Goal: Find specific page/section: Find specific page/section

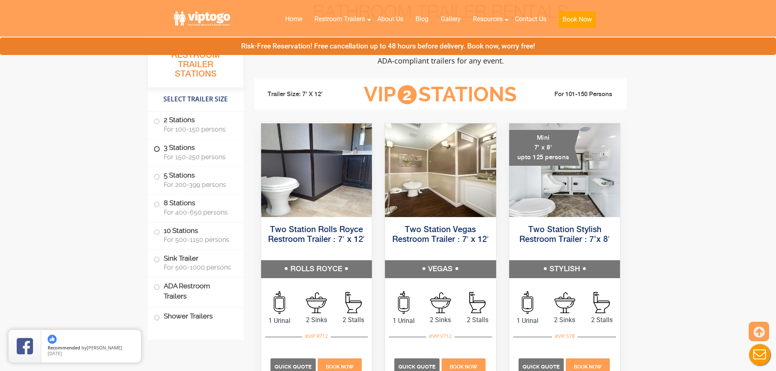
click at [180, 145] on label "3 Stations For 150-250 persons" at bounding box center [196, 151] width 84 height 25
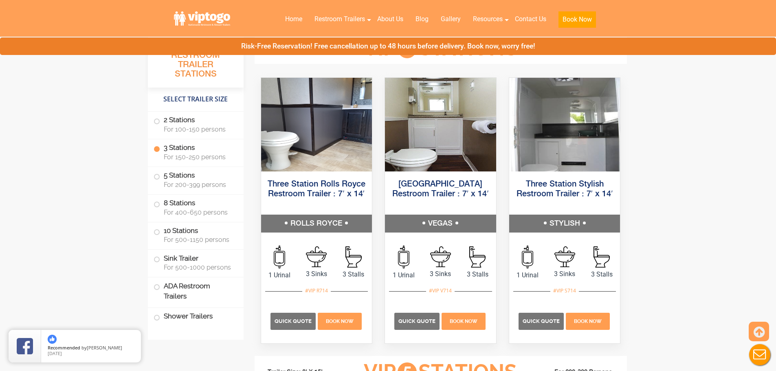
scroll to position [909, 0]
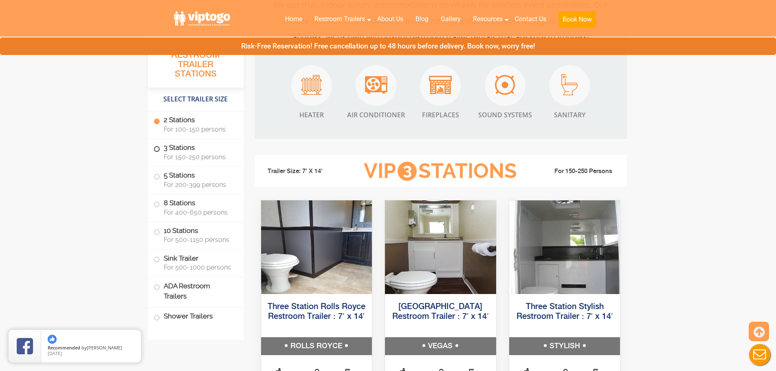
click at [173, 143] on label "3 Stations For 150-250 persons" at bounding box center [196, 151] width 84 height 25
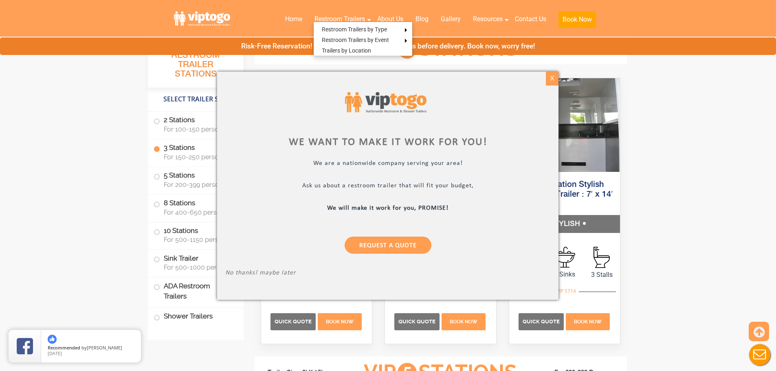
click at [552, 75] on div "X" at bounding box center [552, 79] width 13 height 14
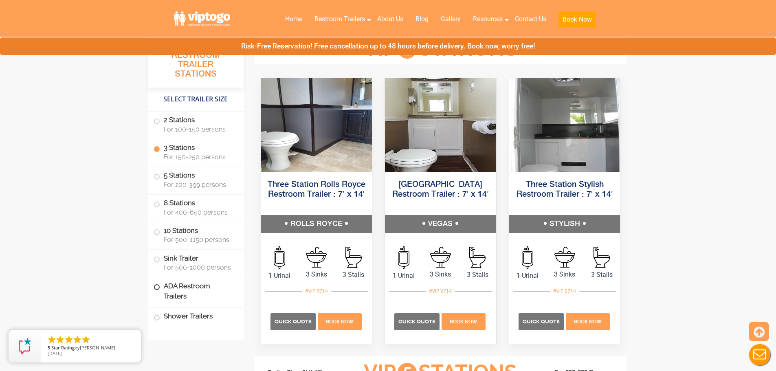
click at [210, 284] on label "ADA Restroom Trailers" at bounding box center [196, 291] width 84 height 28
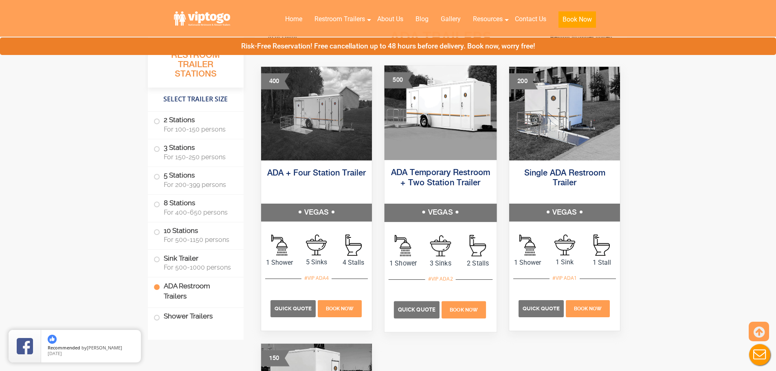
scroll to position [2537, 0]
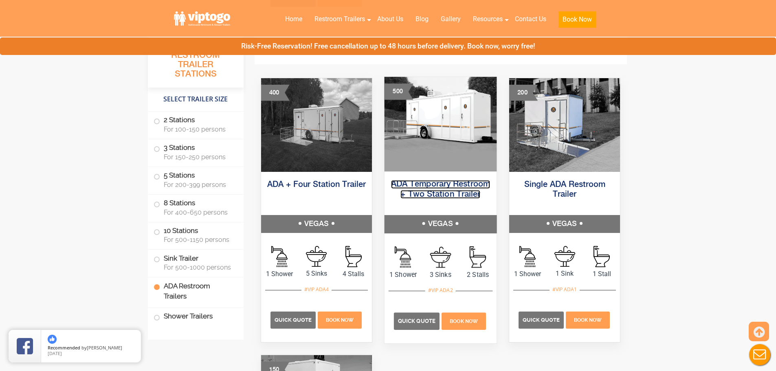
click at [435, 182] on link "ADA Temporary Restroom + Two Station Trailer" at bounding box center [440, 189] width 99 height 18
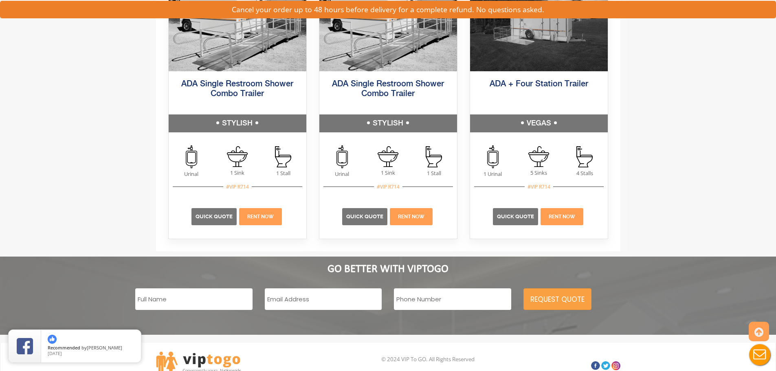
scroll to position [2013, 0]
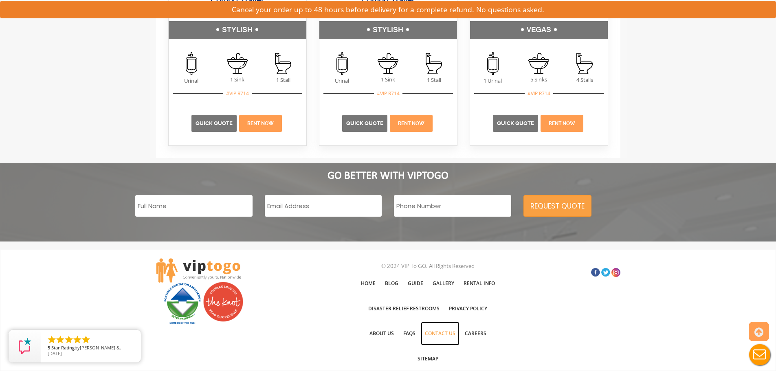
click at [449, 331] on link "Contact Us" at bounding box center [440, 334] width 39 height 24
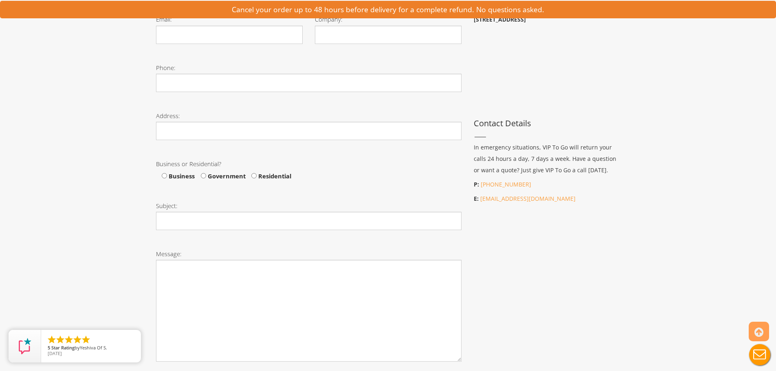
scroll to position [285, 0]
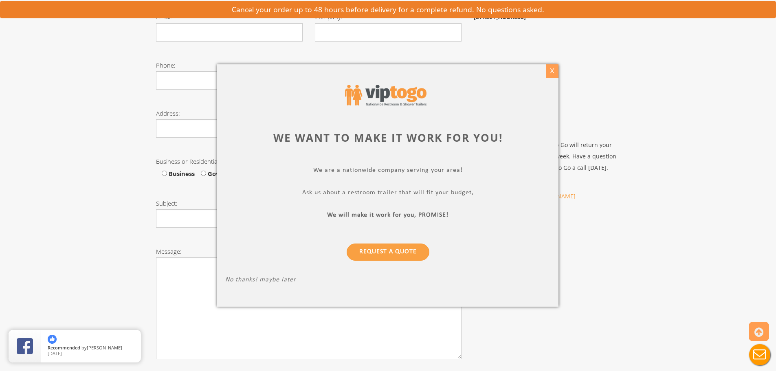
click at [551, 73] on div "X" at bounding box center [552, 71] width 13 height 14
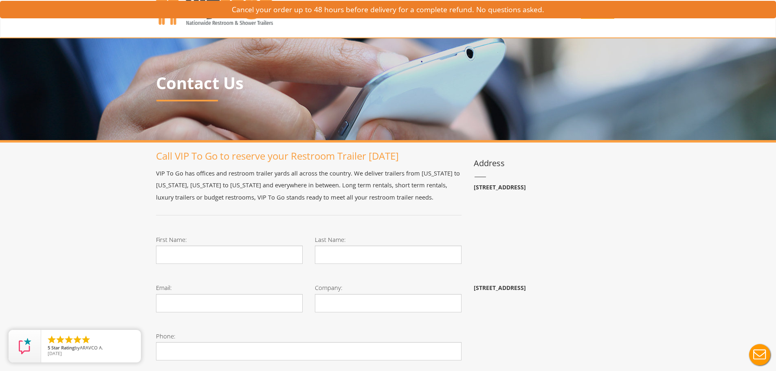
scroll to position [0, 0]
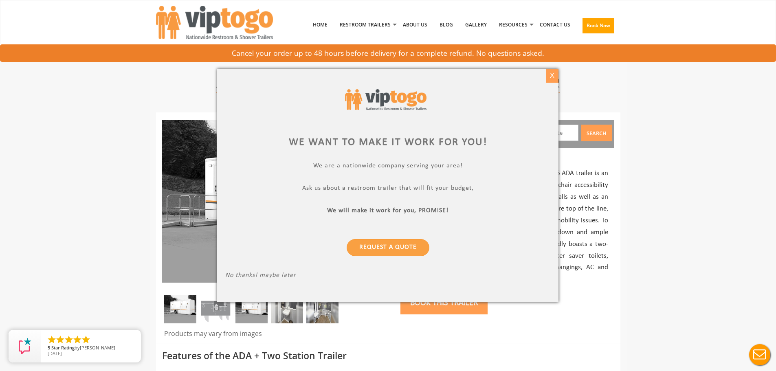
drag, startPoint x: 549, startPoint y: 74, endPoint x: 132, endPoint y: 16, distance: 421.0
click at [548, 74] on div "X" at bounding box center [552, 76] width 13 height 14
